Goal: Find specific page/section: Find specific page/section

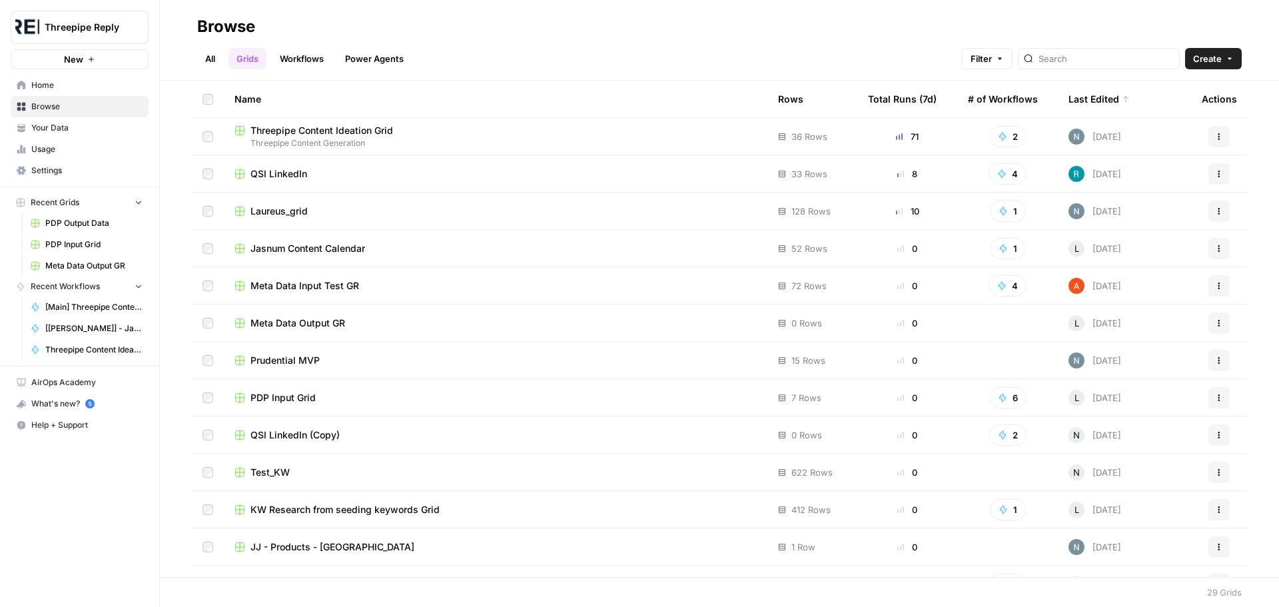
click at [325, 322] on span "Meta Data Output GR" at bounding box center [298, 322] width 95 height 13
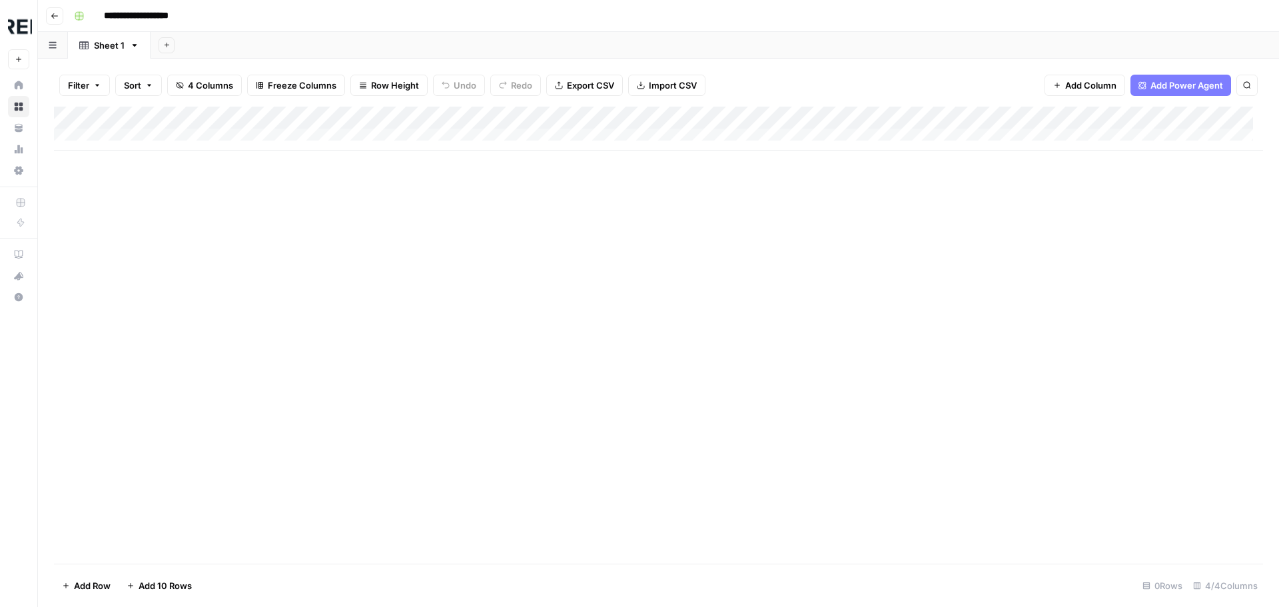
click at [55, 17] on icon "button" at bounding box center [55, 16] width 8 height 8
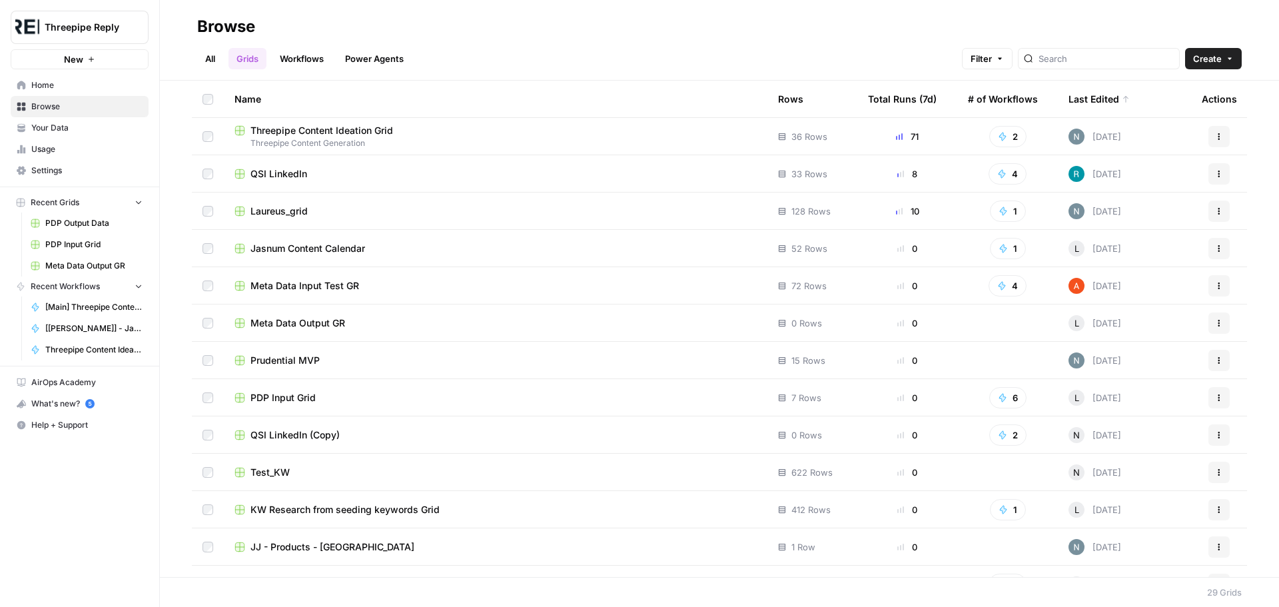
click at [304, 326] on span "Meta Data Output GR" at bounding box center [298, 322] width 95 height 13
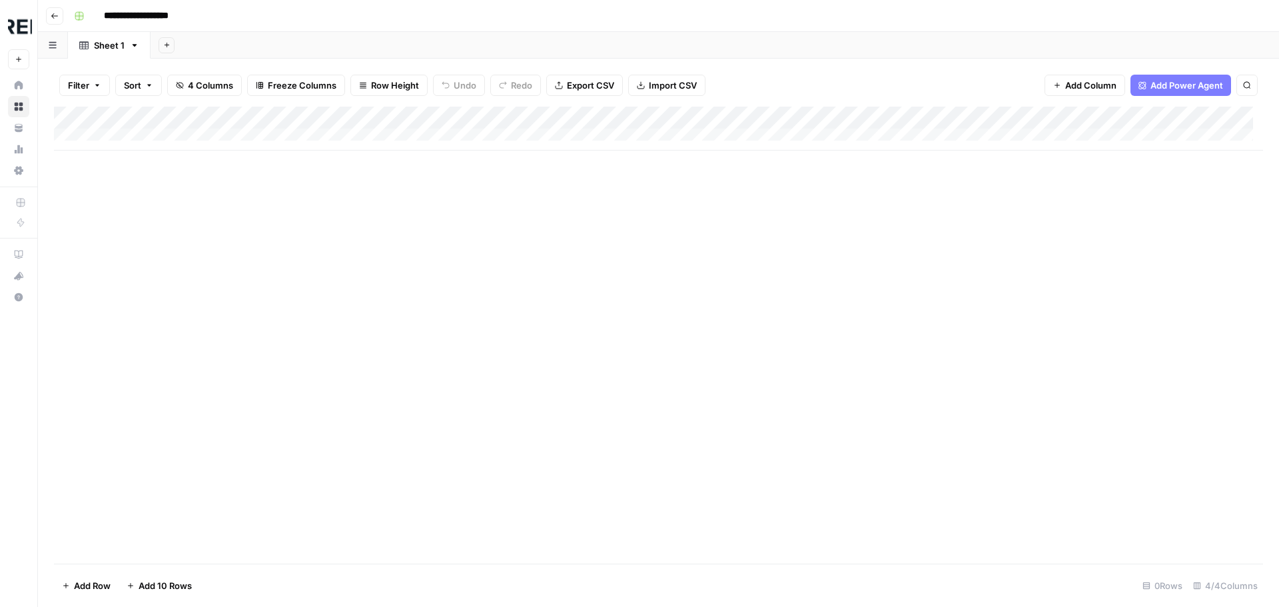
click at [51, 14] on icon "button" at bounding box center [55, 16] width 8 height 8
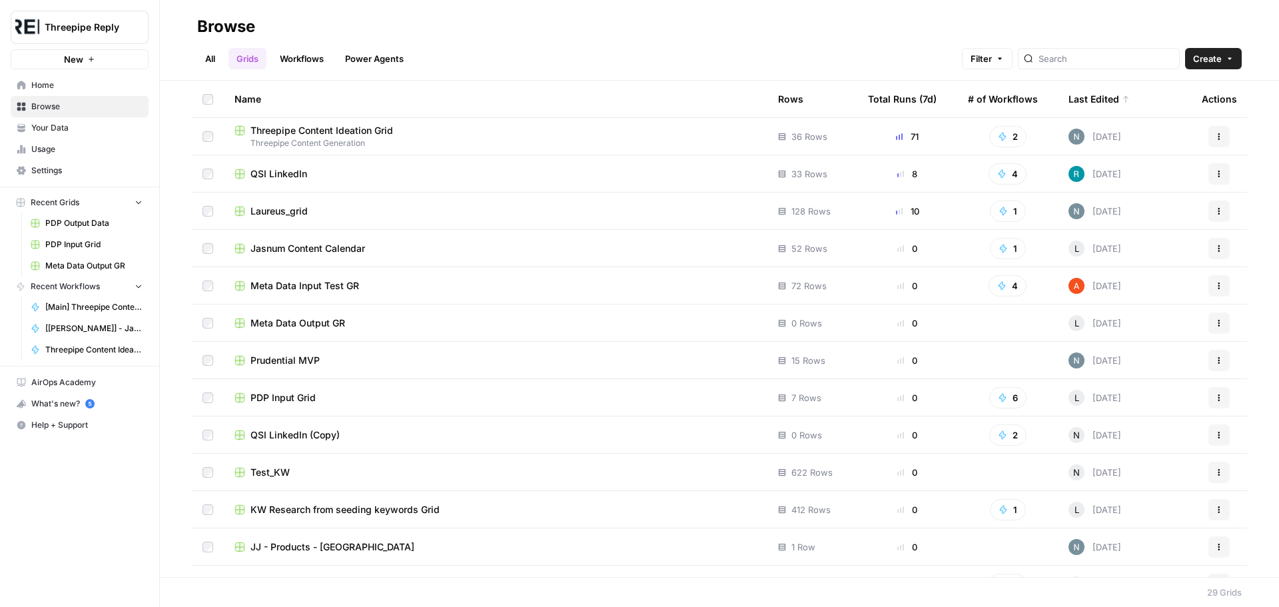
click at [305, 288] on span "Meta Data Input Test GR" at bounding box center [305, 285] width 109 height 13
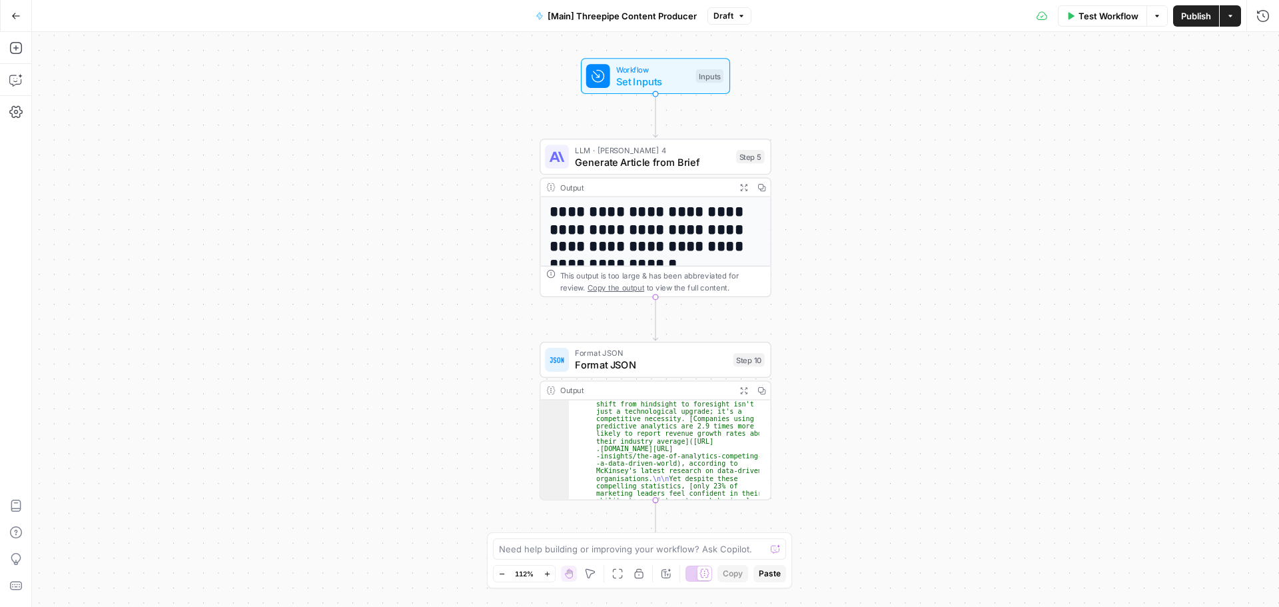
scroll to position [160, 0]
